Goal: Task Accomplishment & Management: Manage account settings

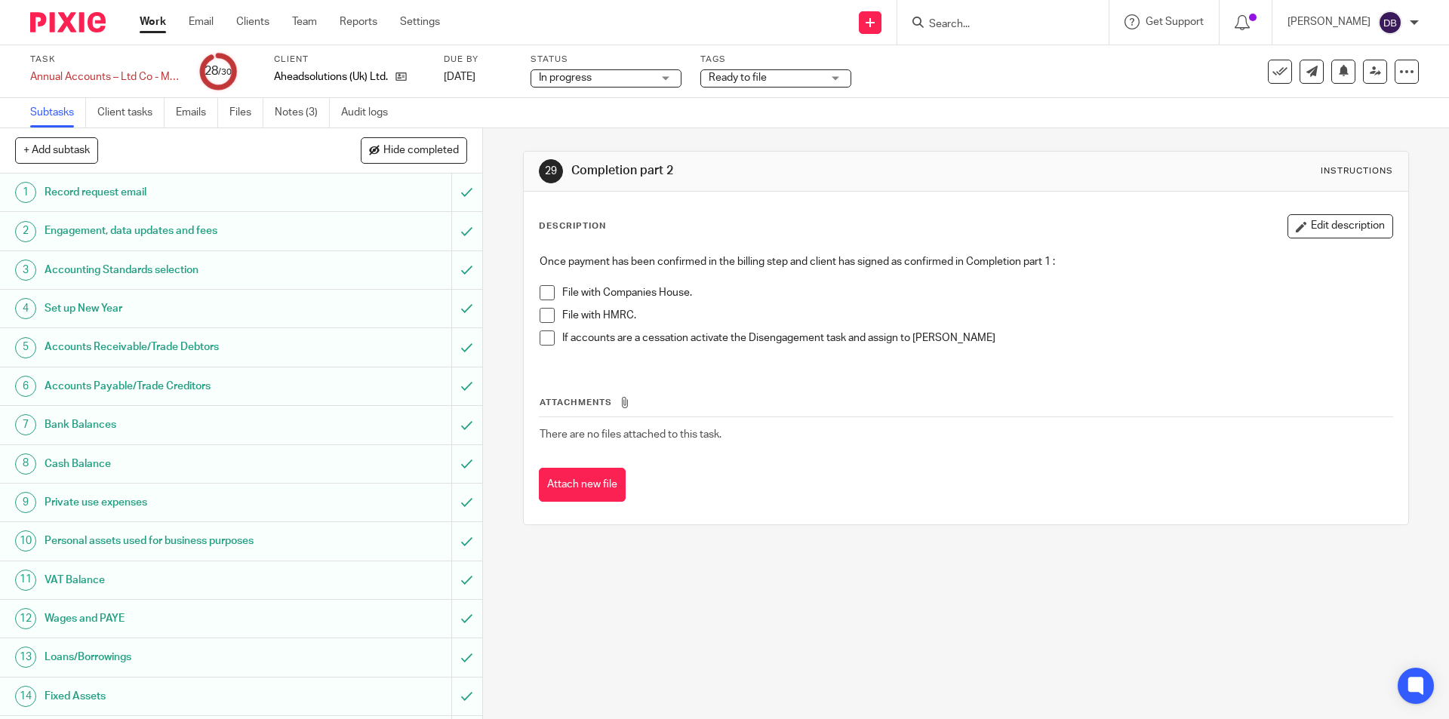
scroll to position [617, 0]
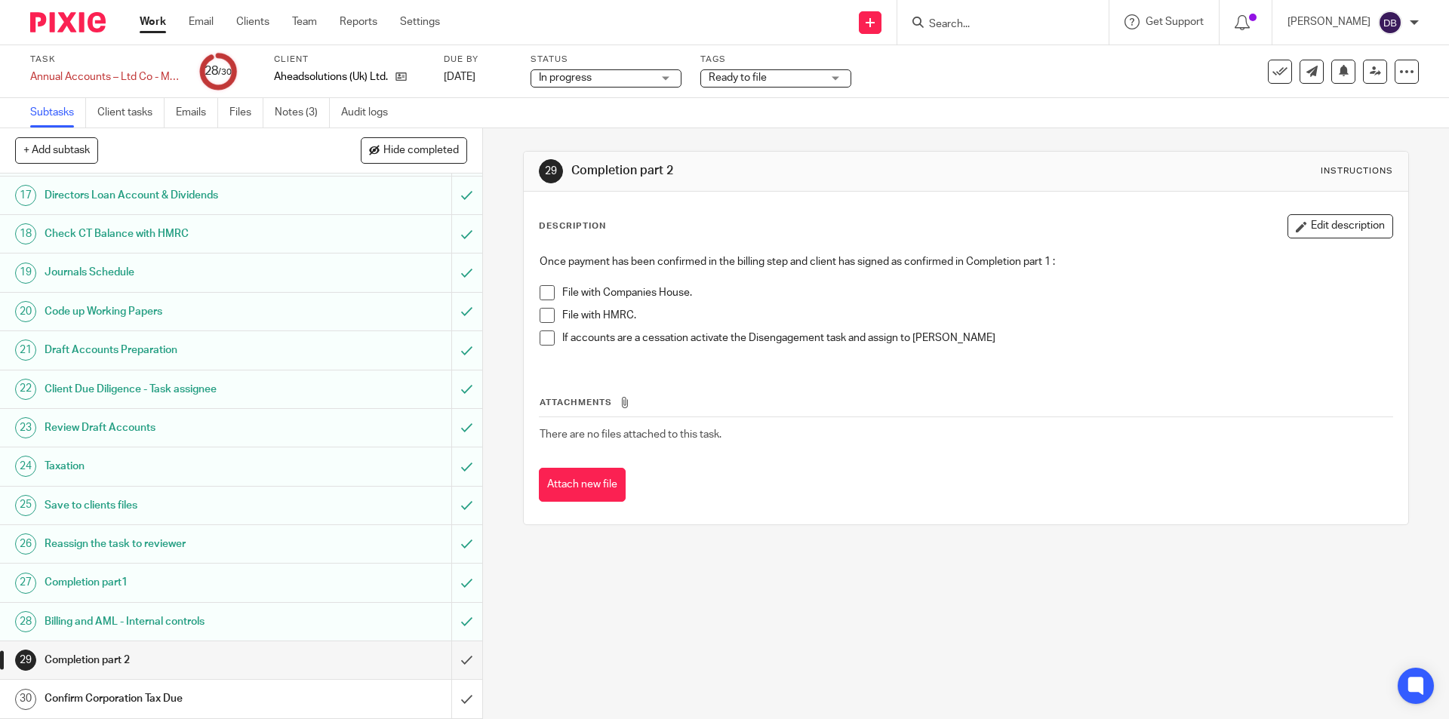
click at [541, 290] on span at bounding box center [546, 292] width 15 height 15
click at [545, 313] on span at bounding box center [546, 315] width 15 height 15
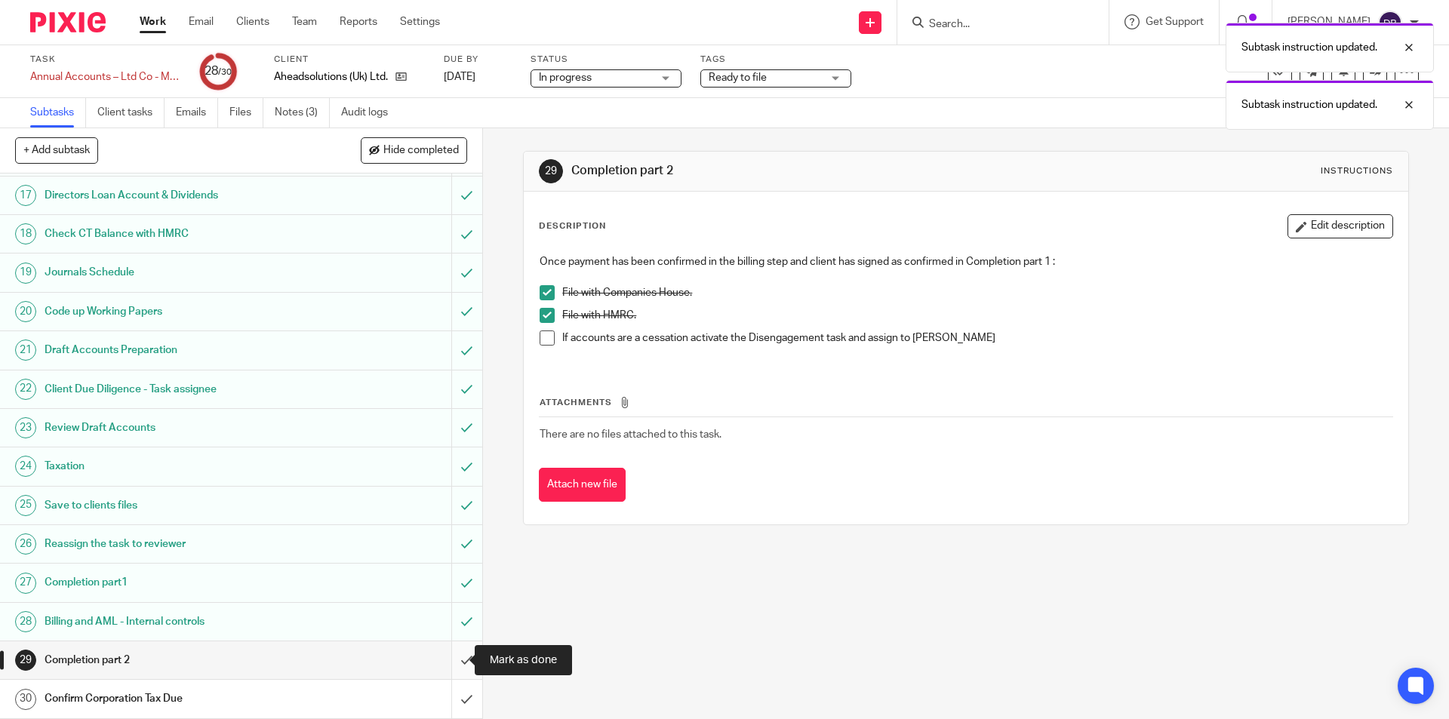
click at [452, 655] on input "submit" at bounding box center [241, 660] width 482 height 38
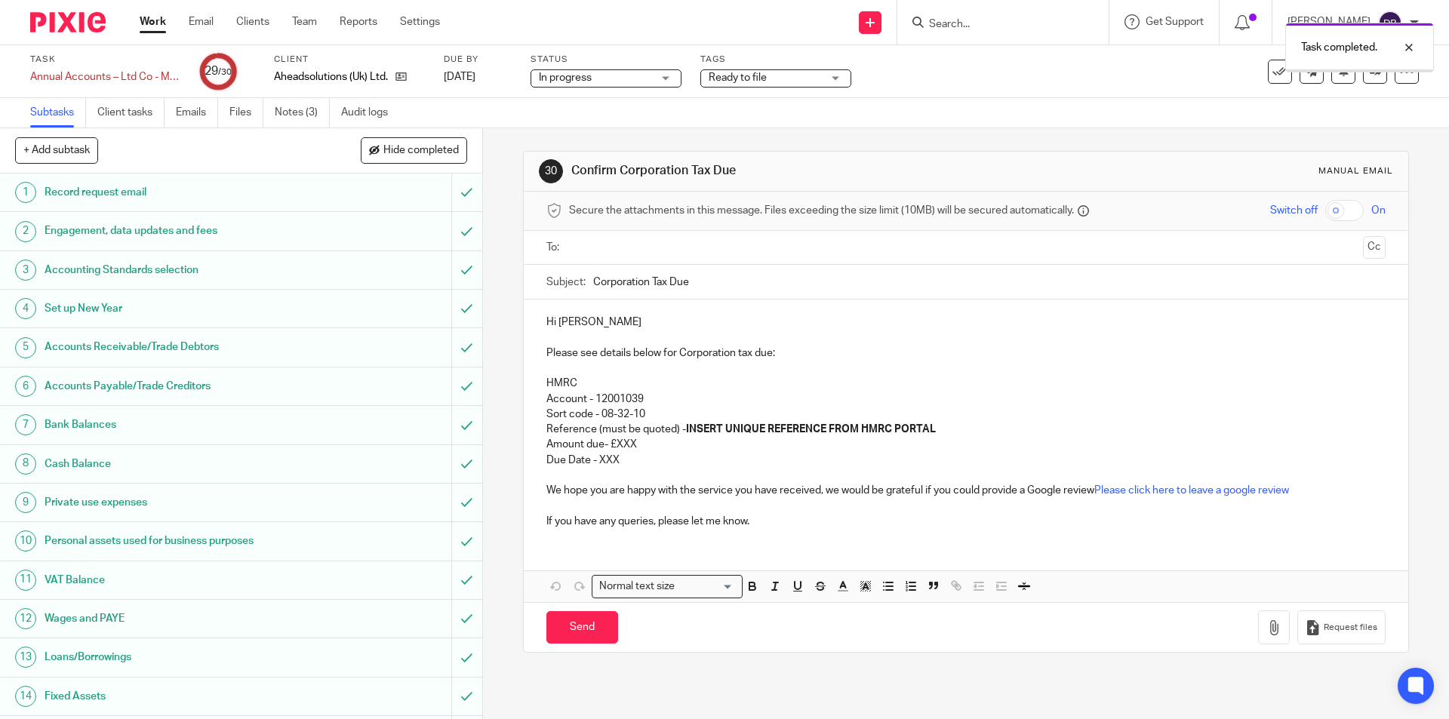
click at [787, 78] on span "Ready to file" at bounding box center [764, 78] width 113 height 16
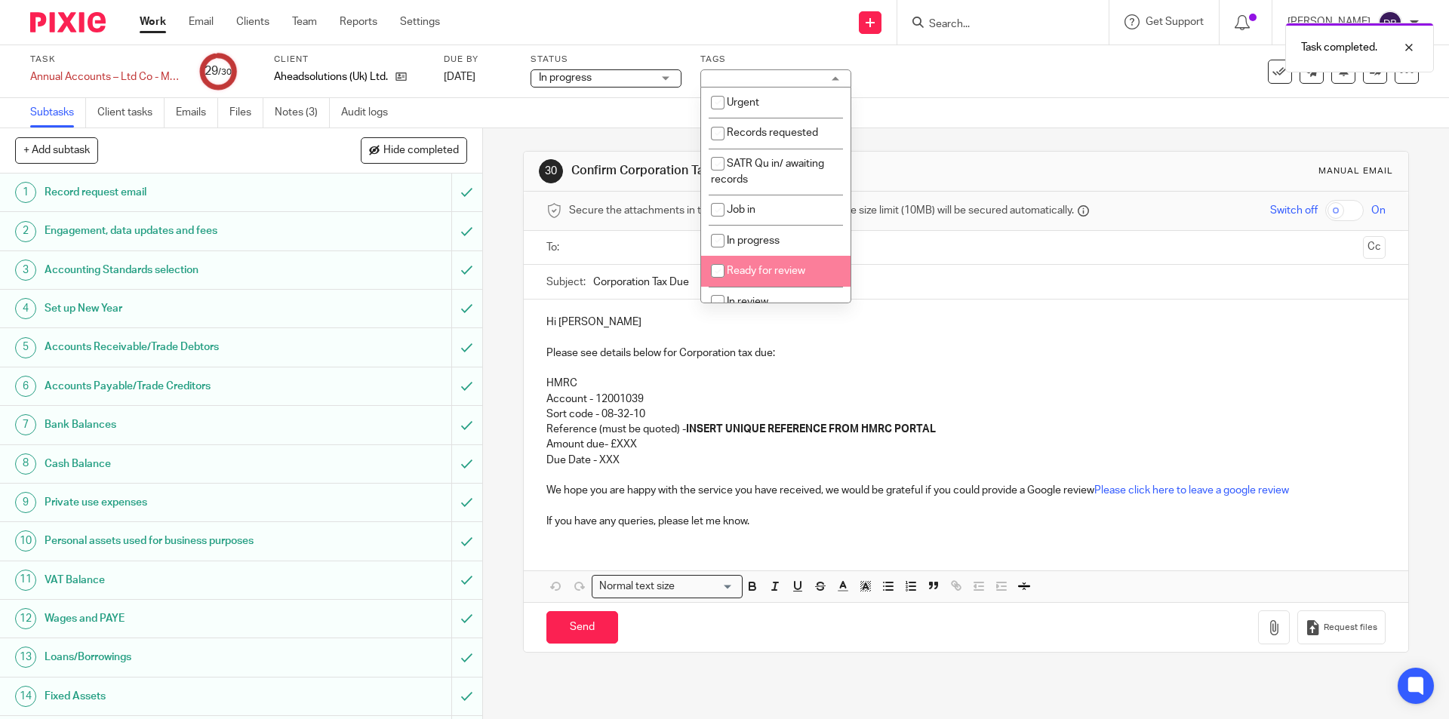
scroll to position [151, 0]
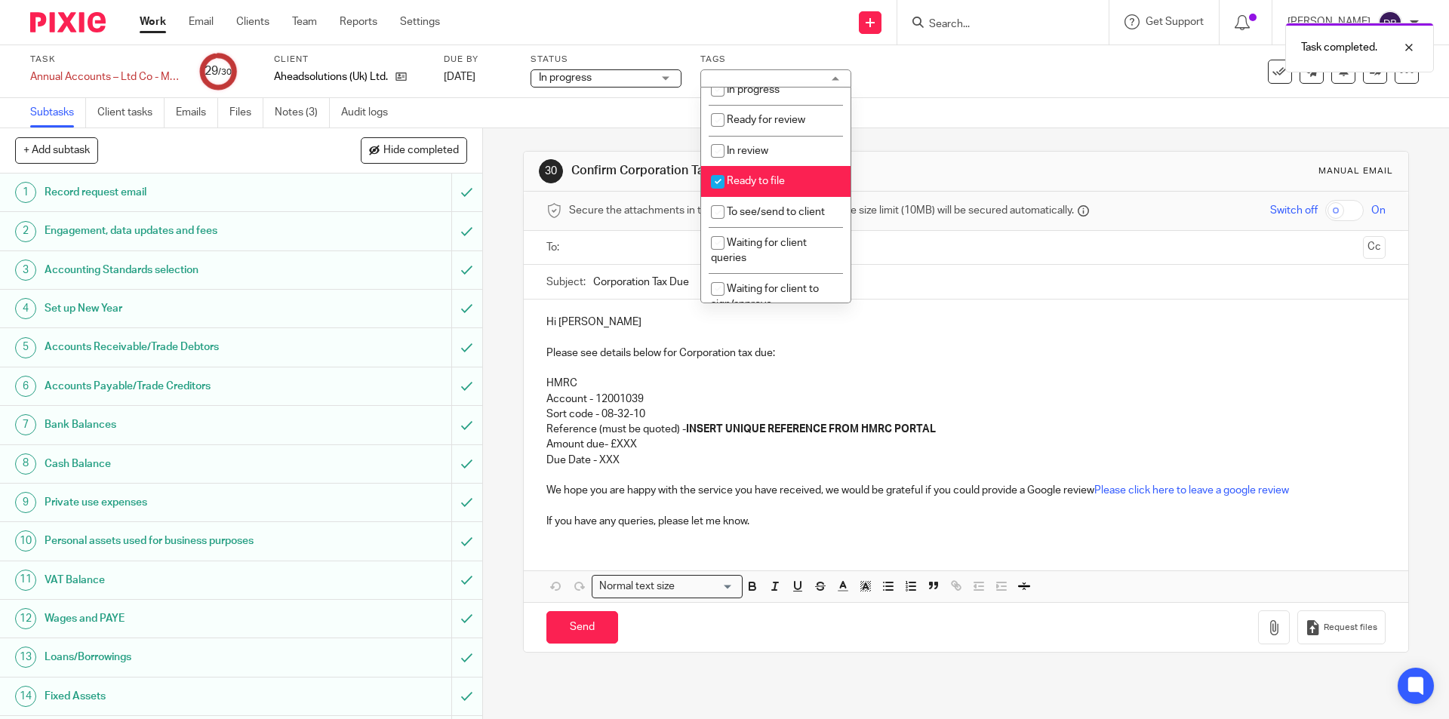
click at [769, 180] on span "Ready to file" at bounding box center [756, 181] width 58 height 11
checkbox input "false"
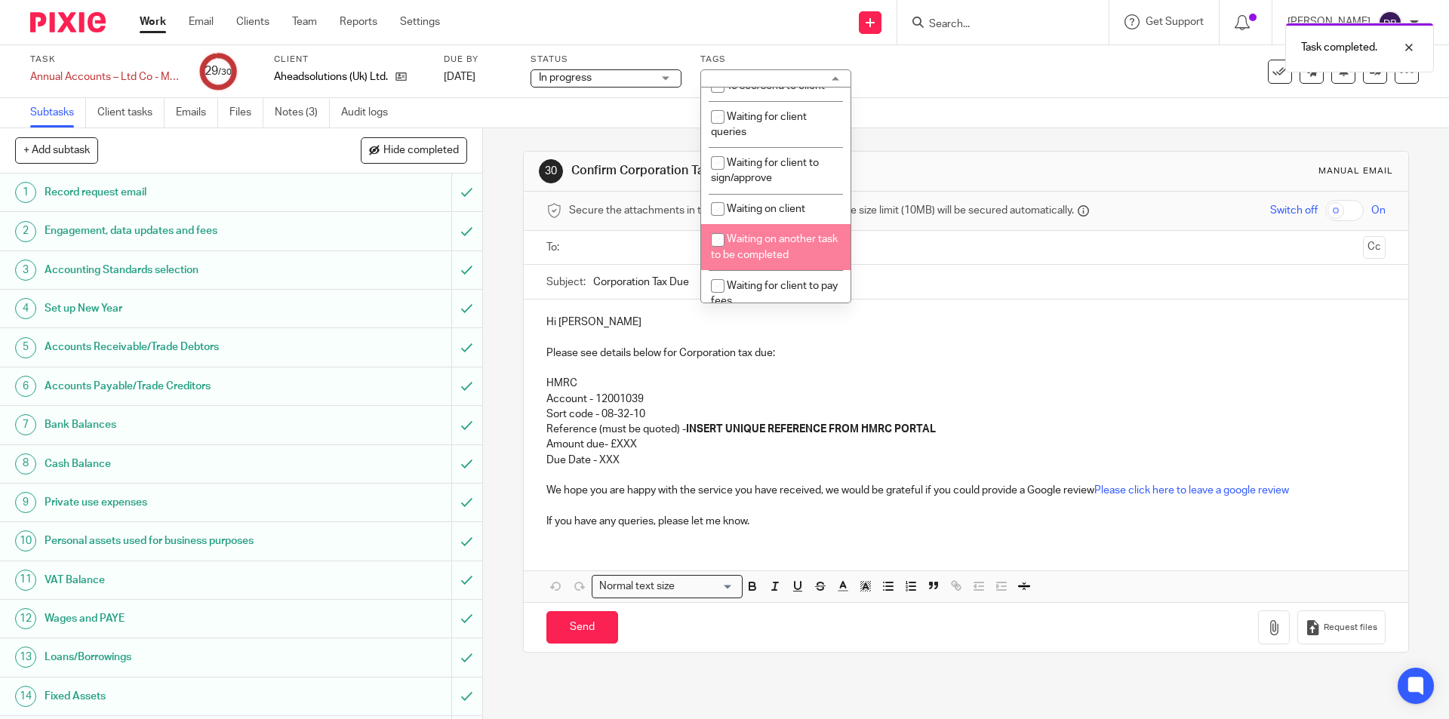
click at [496, 355] on div "30 Confirm Corporation Tax Due Manual email Secure the attachments in this mess…" at bounding box center [966, 423] width 966 height 591
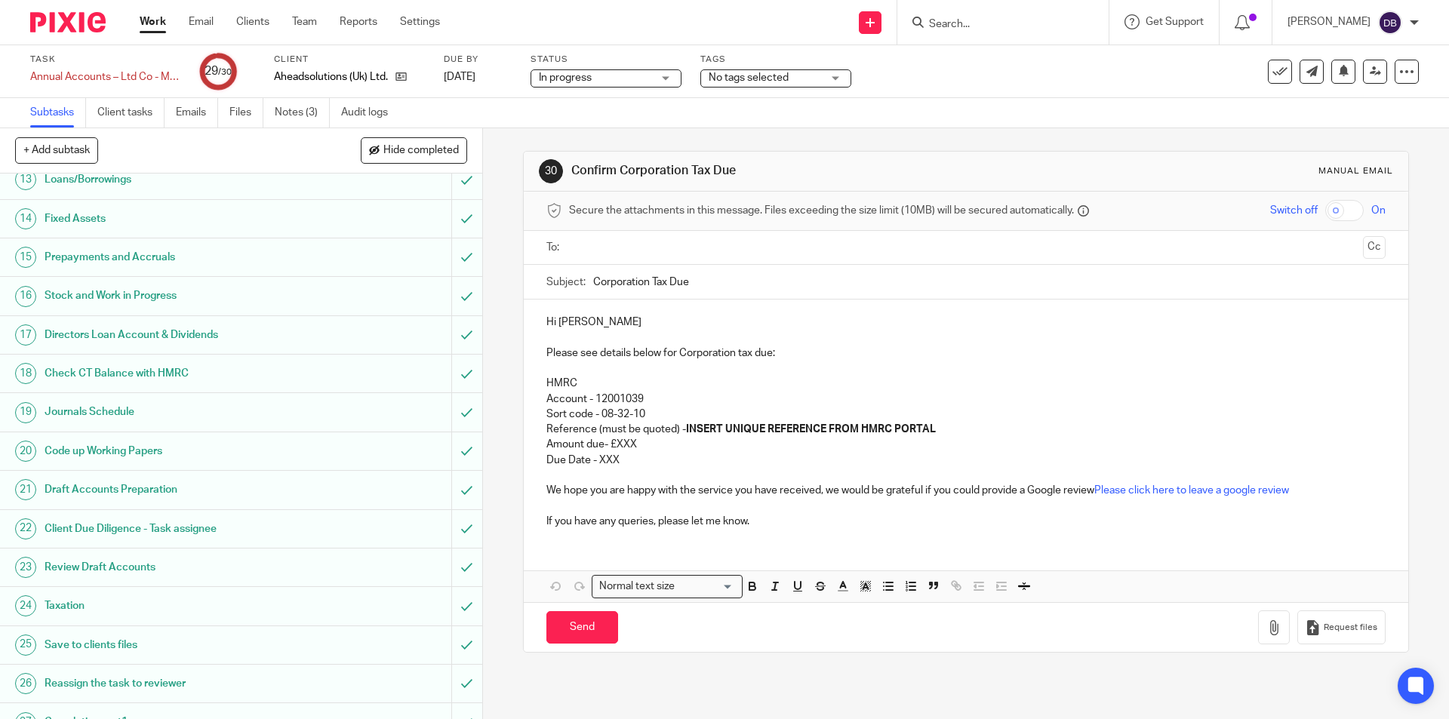
scroll to position [617, 0]
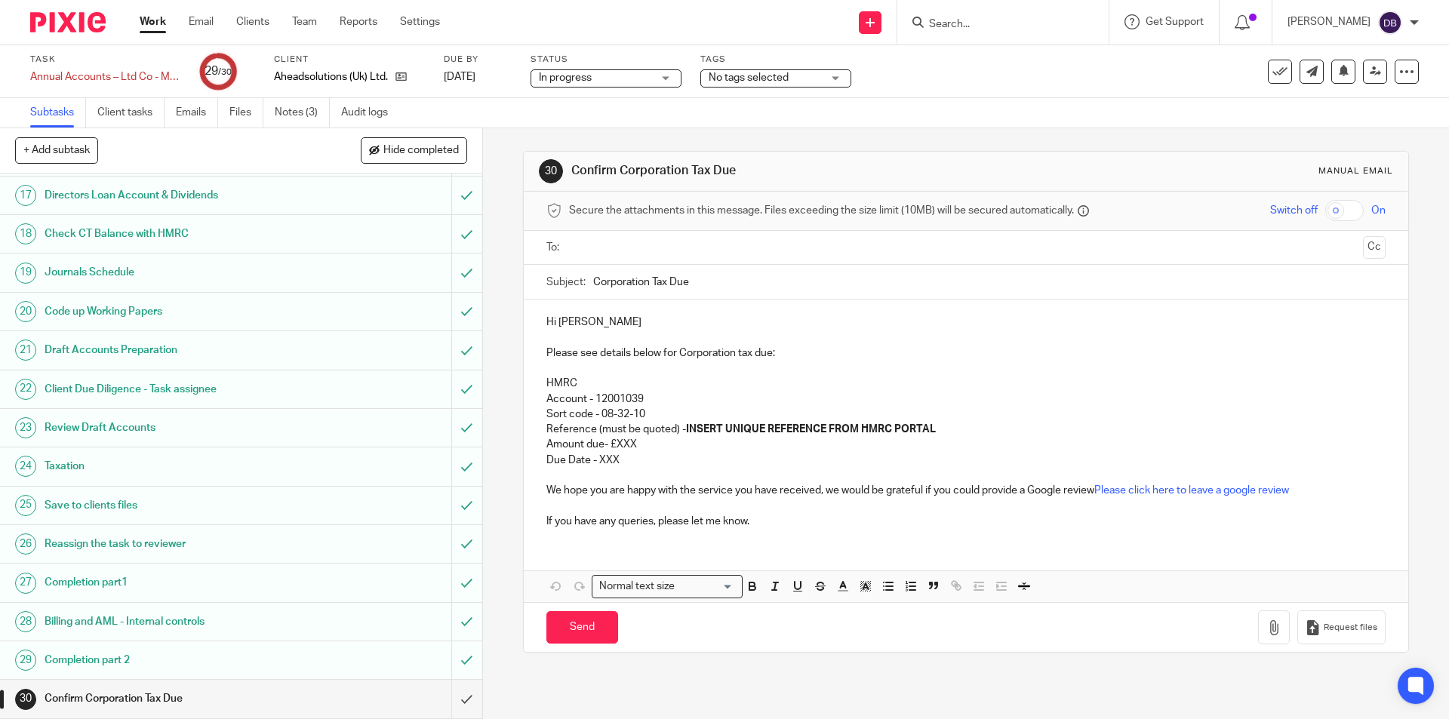
click at [633, 239] on input "text" at bounding box center [965, 247] width 782 height 17
click at [504, 355] on div "30 Confirm Corporation Tax Due Manual email Secure the attachments in this mess…" at bounding box center [966, 423] width 966 height 591
click at [674, 249] on span at bounding box center [679, 249] width 10 height 10
click at [674, 247] on input "text" at bounding box center [965, 247] width 782 height 17
click at [584, 328] on p "Hi Lee" at bounding box center [965, 325] width 838 height 15
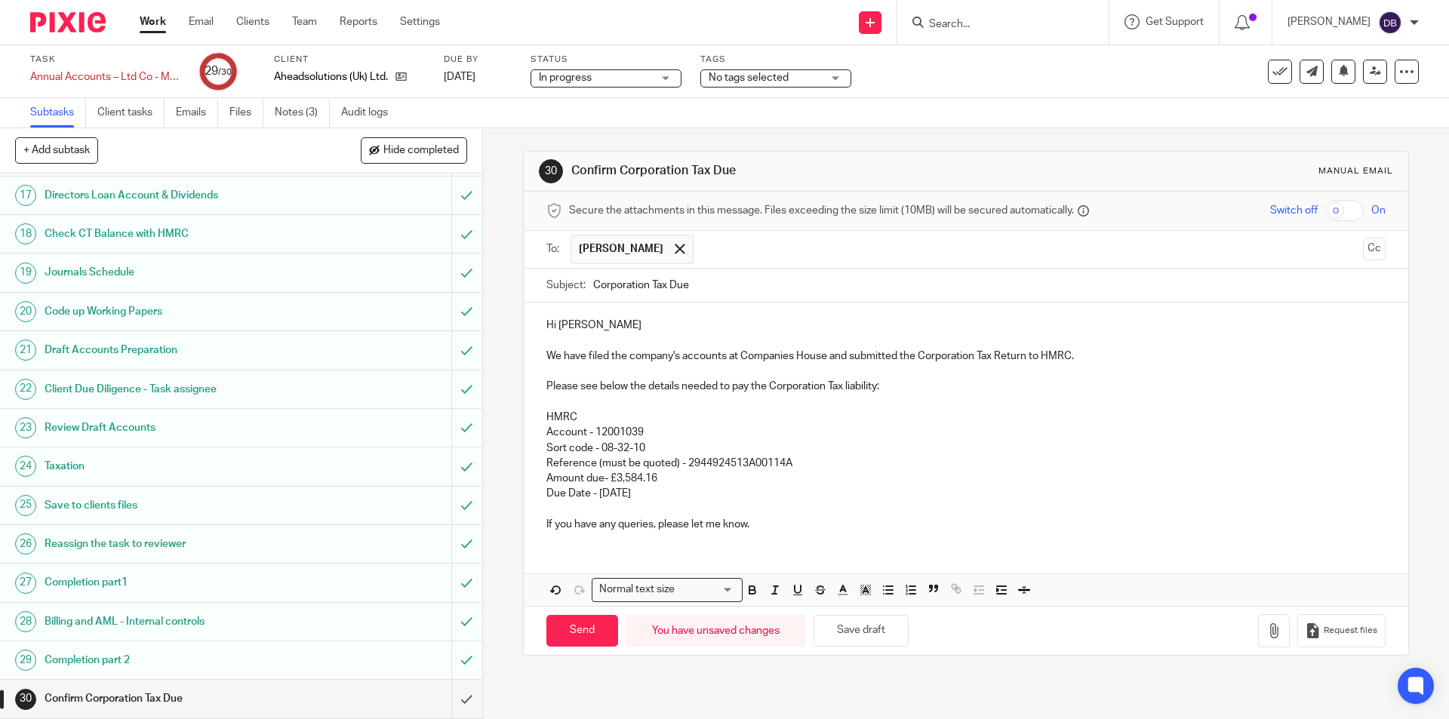
click at [652, 490] on p "Due Date - 01/03/2026" at bounding box center [965, 493] width 838 height 15
click at [785, 515] on p at bounding box center [965, 509] width 838 height 15
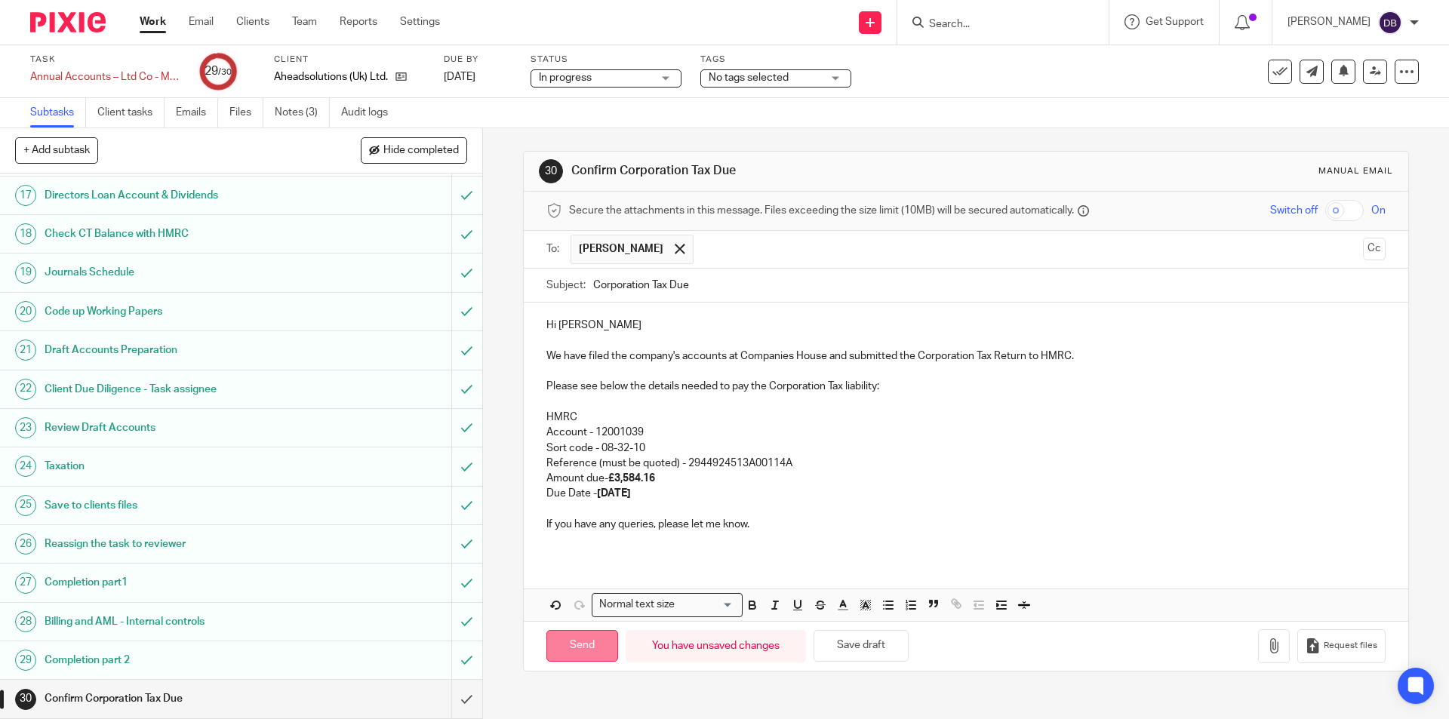
click at [577, 640] on input "Send" at bounding box center [582, 646] width 72 height 32
type input "Sent"
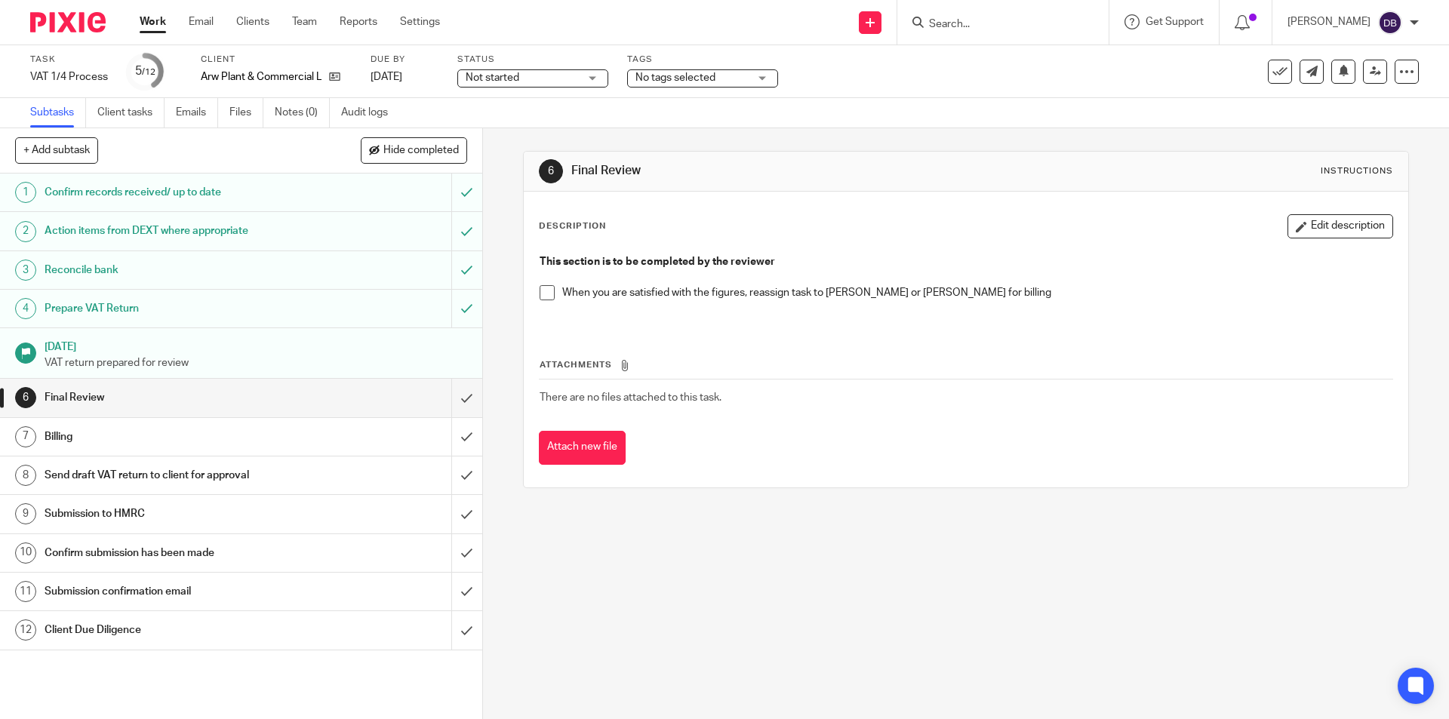
click at [748, 82] on span "No tags selected" at bounding box center [691, 78] width 113 height 16
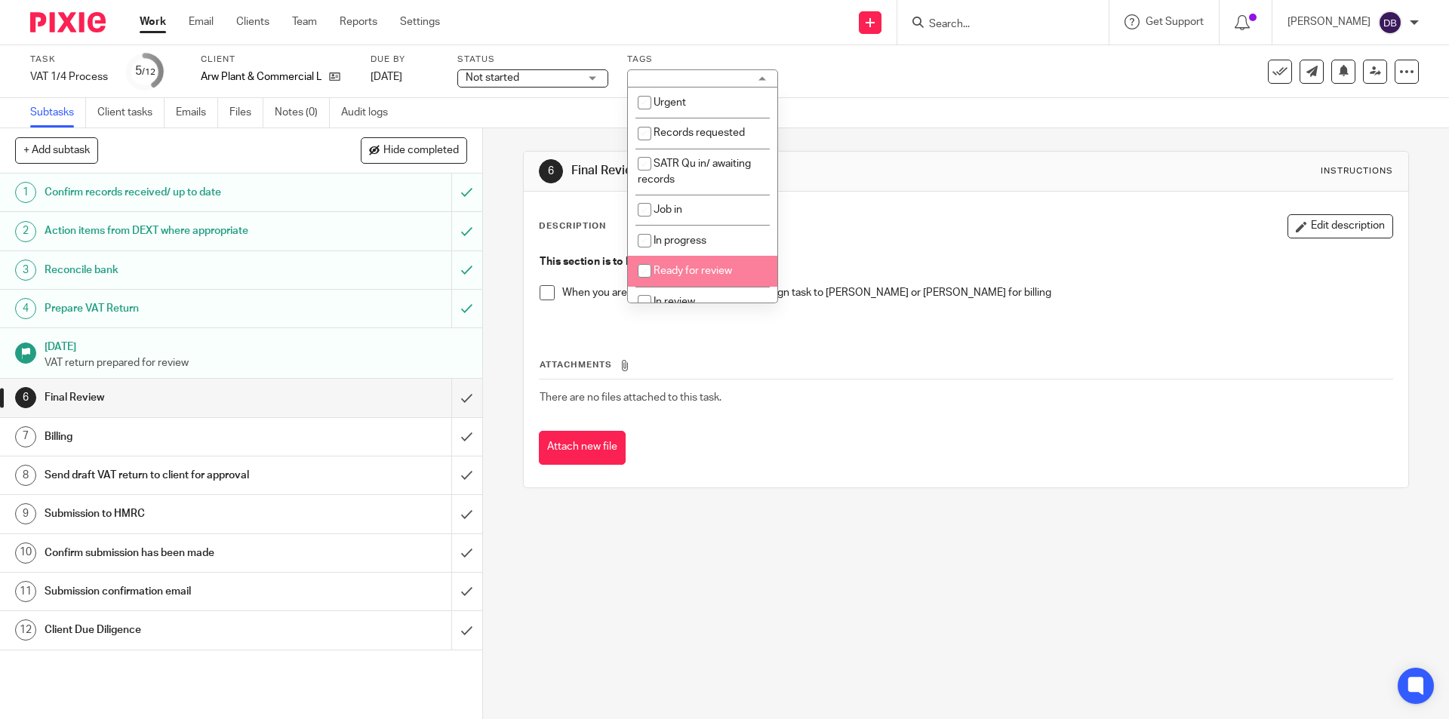
scroll to position [75, 0]
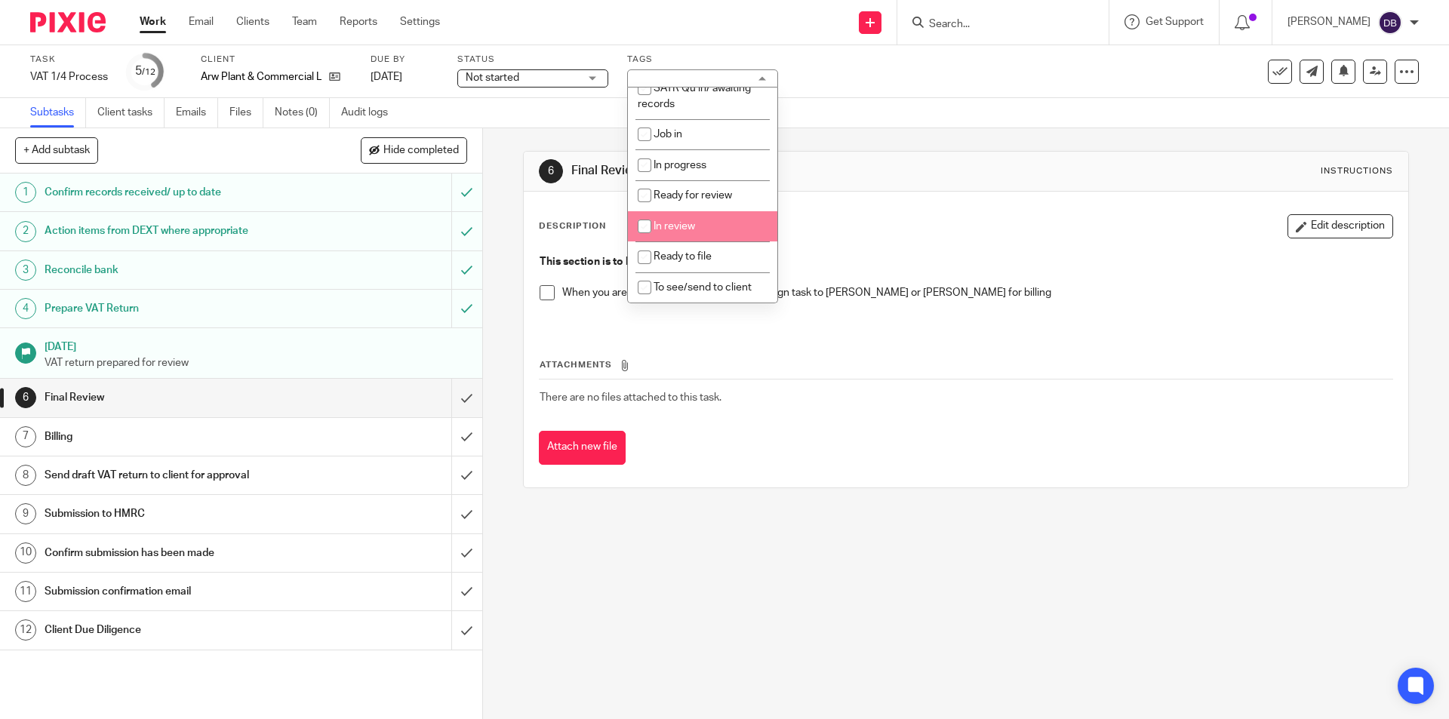
click at [666, 226] on span "In review" at bounding box center [673, 226] width 41 height 11
checkbox input "true"
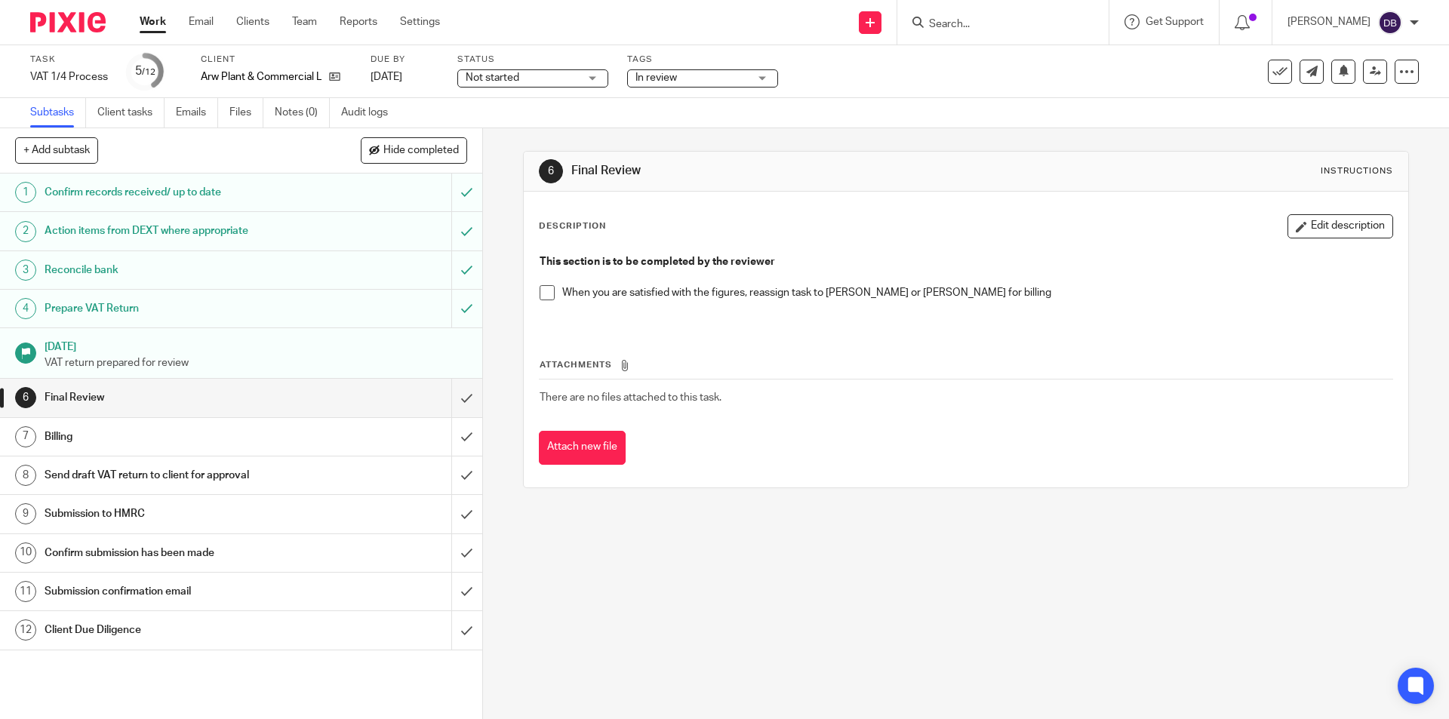
click at [492, 238] on div "6 Final Review Instructions Description Edit description This section is to be …" at bounding box center [966, 423] width 966 height 591
click at [544, 81] on span "Not started" at bounding box center [521, 78] width 113 height 16
click at [521, 130] on li "In progress" at bounding box center [532, 133] width 149 height 31
click at [498, 217] on div "6 Final Review Instructions Description Edit description This section is to be …" at bounding box center [966, 423] width 966 height 591
click at [1369, 74] on icon at bounding box center [1374, 71] width 11 height 11
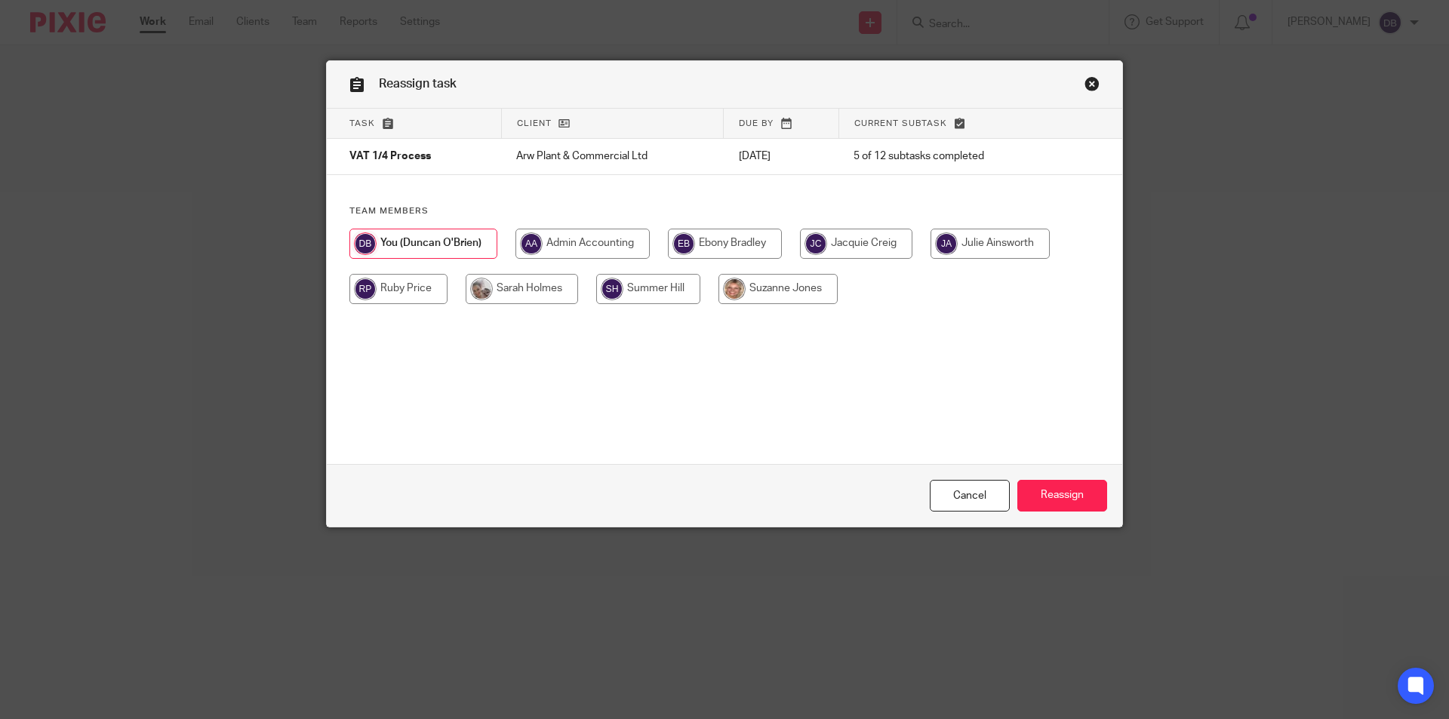
click at [1000, 246] on input "radio" at bounding box center [989, 244] width 119 height 30
radio input "true"
click at [1046, 497] on input "Reassign" at bounding box center [1062, 496] width 90 height 32
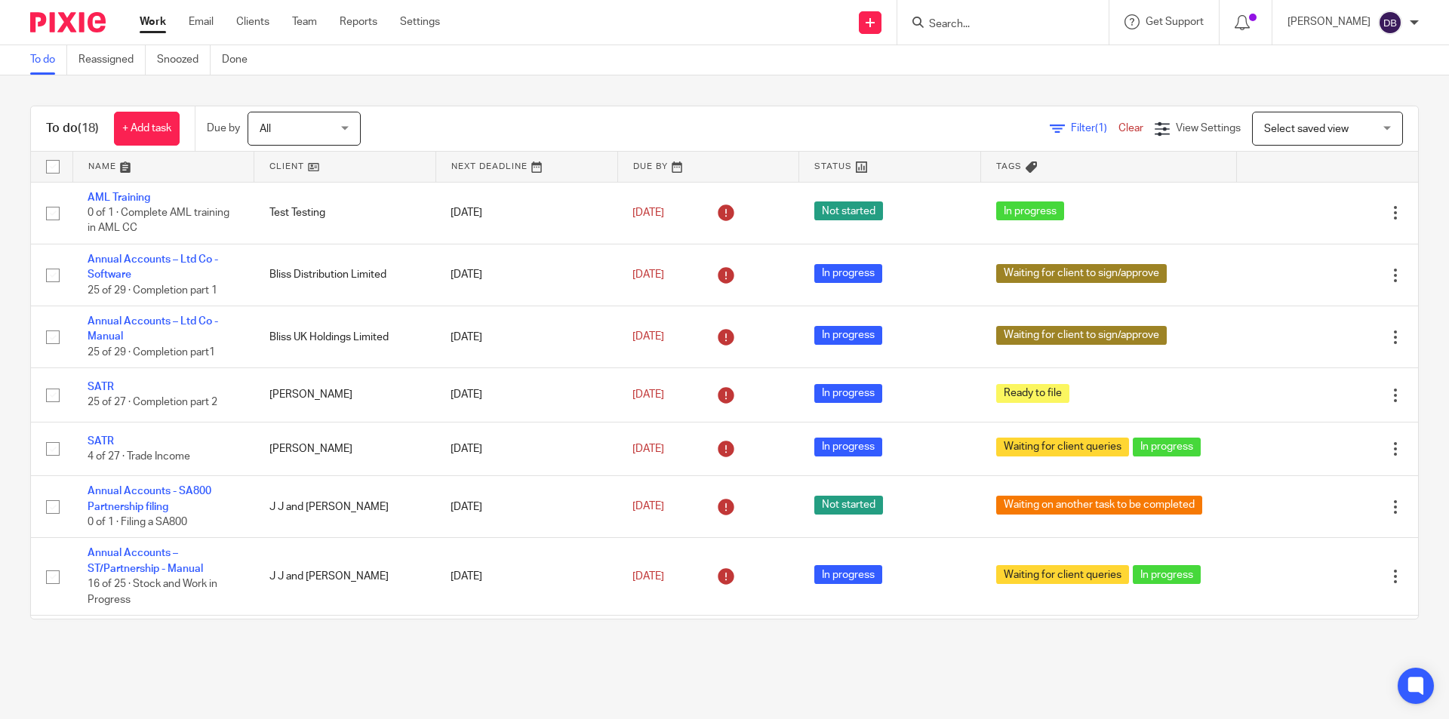
scroll to position [698, 0]
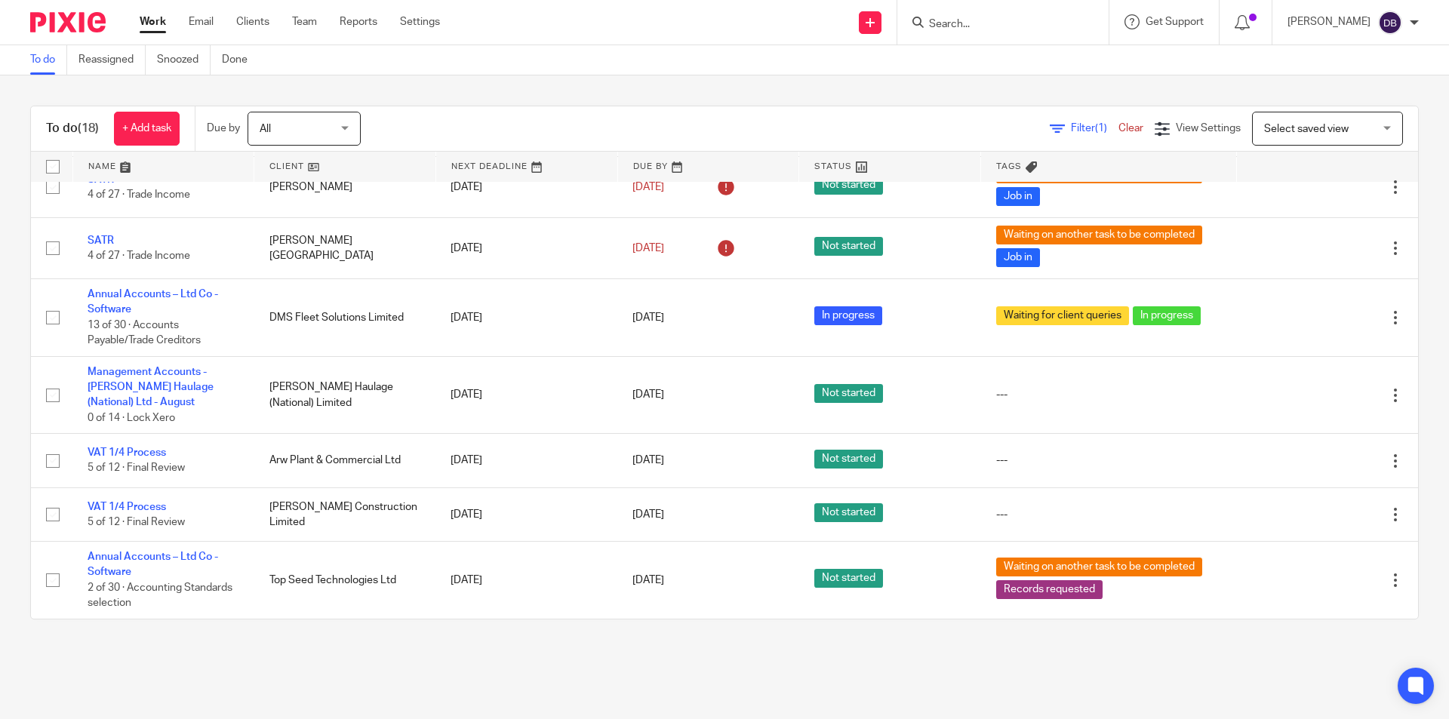
click at [150, 14] on div "Work Email Clients Team Reports Settings Work Email Clients Team Reports Settin…" at bounding box center [293, 22] width 338 height 45
click at [151, 20] on link "Work" at bounding box center [153, 21] width 26 height 15
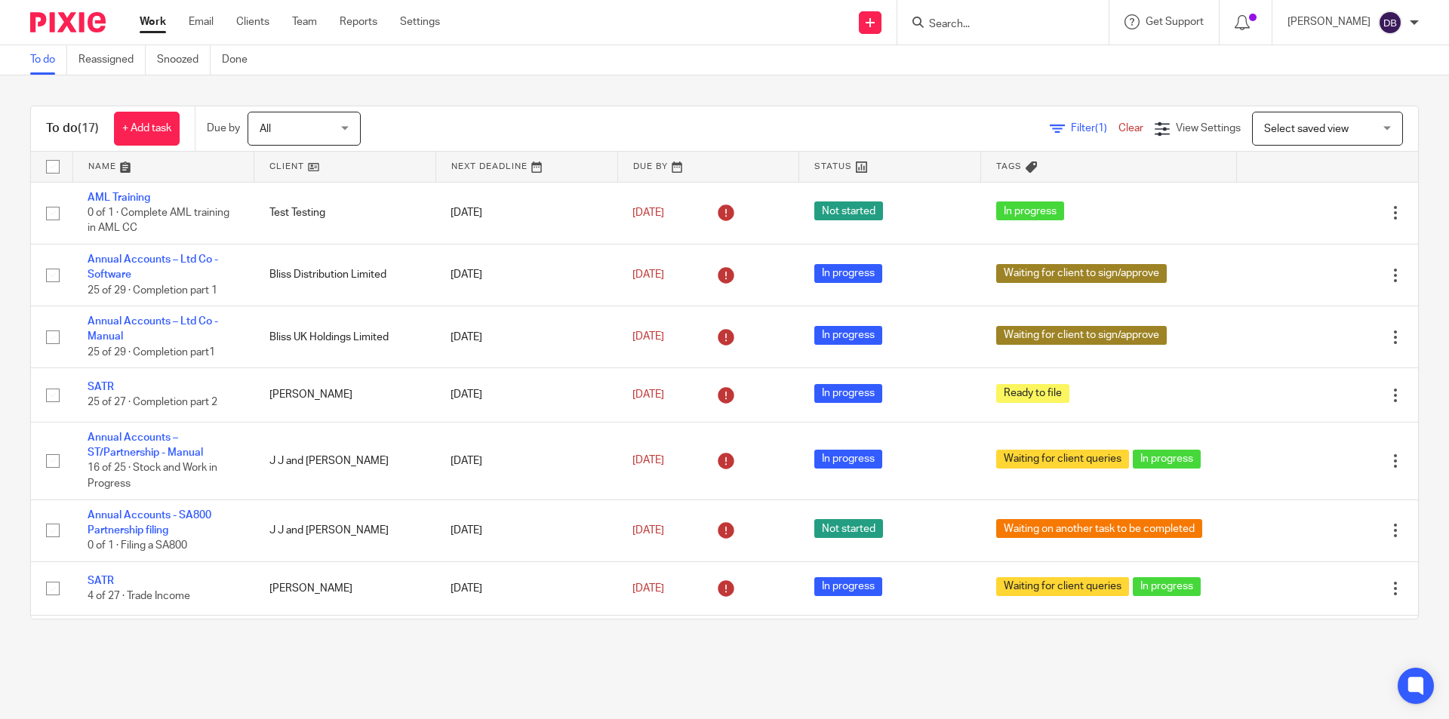
click at [155, 17] on link "Work" at bounding box center [153, 21] width 26 height 15
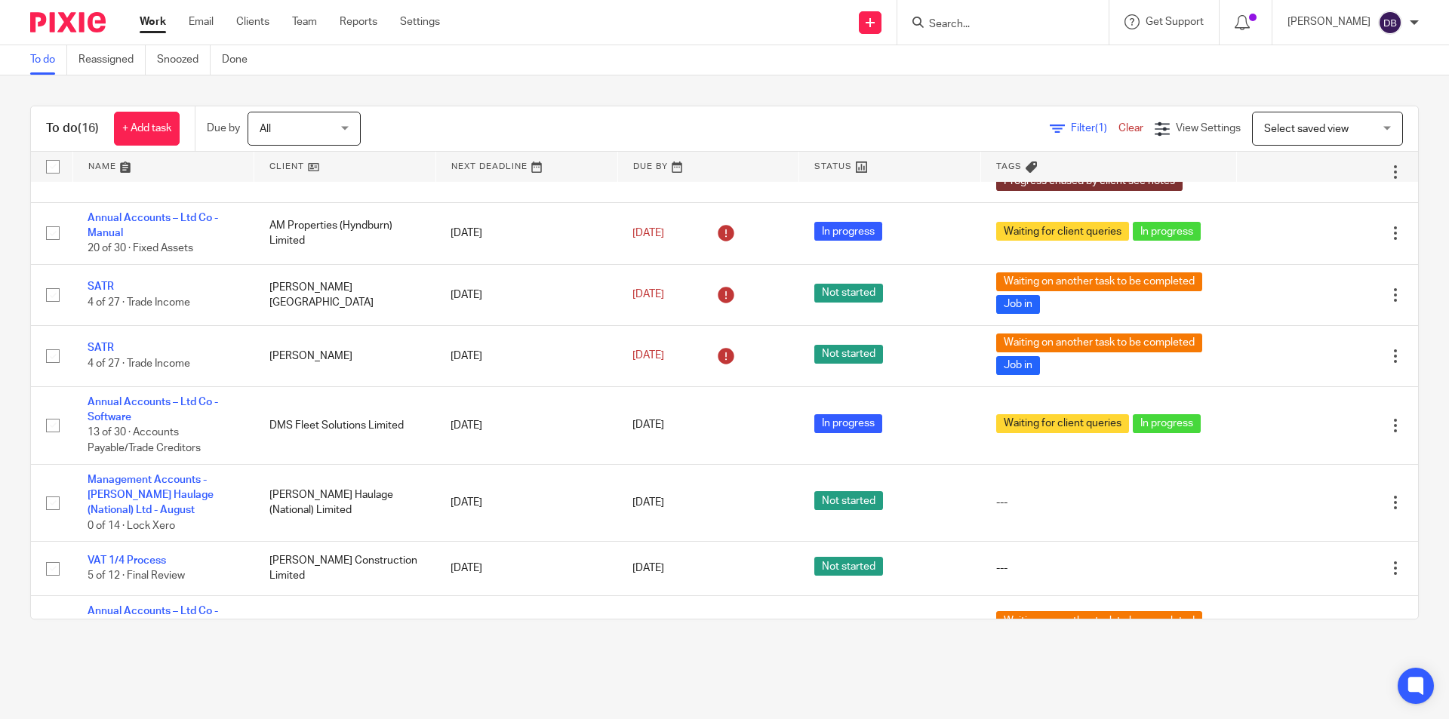
scroll to position [582, 0]
